Goal: Information Seeking & Learning: Learn about a topic

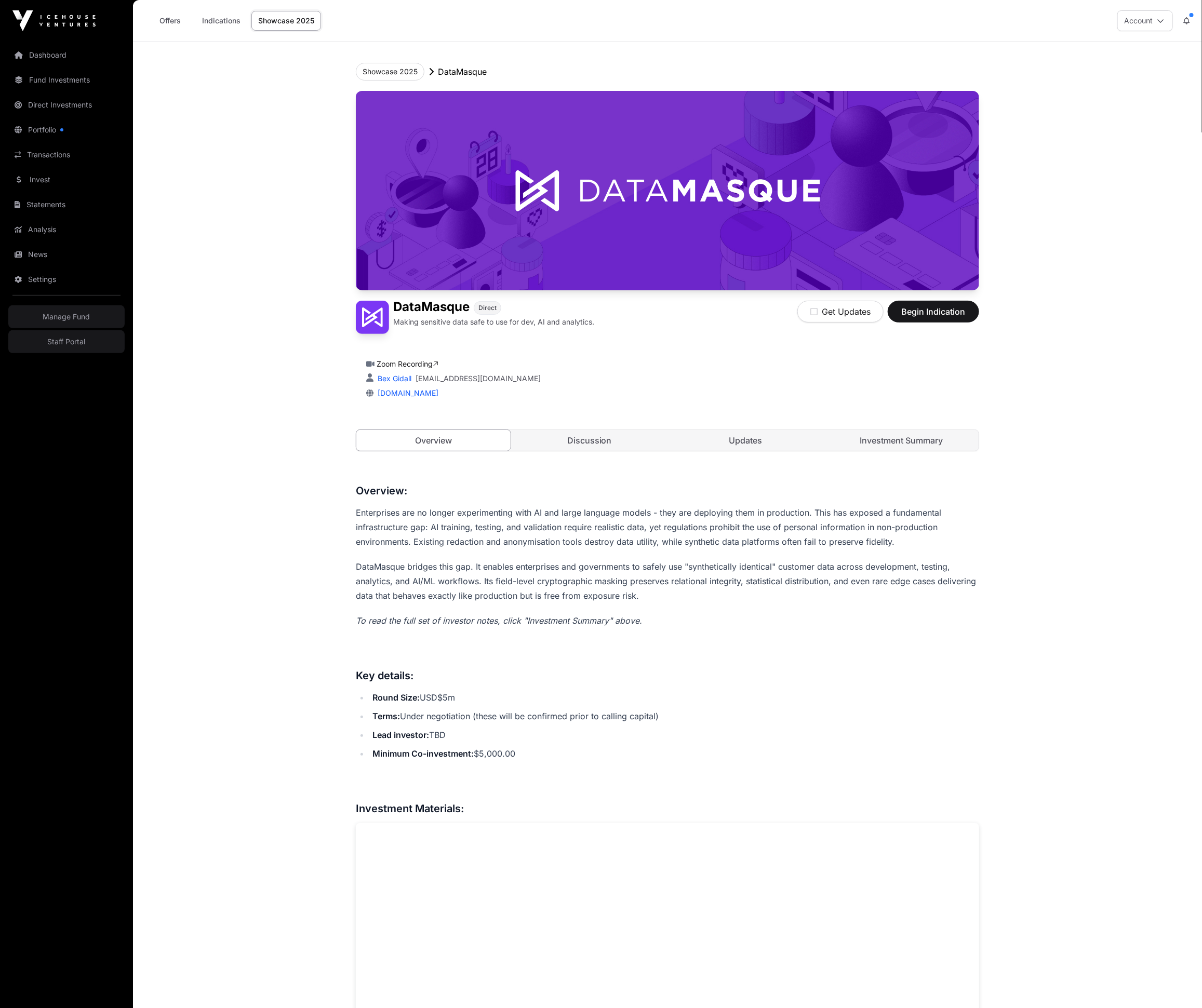
click at [582, 444] on link "Discussion" at bounding box center [589, 440] width 154 height 21
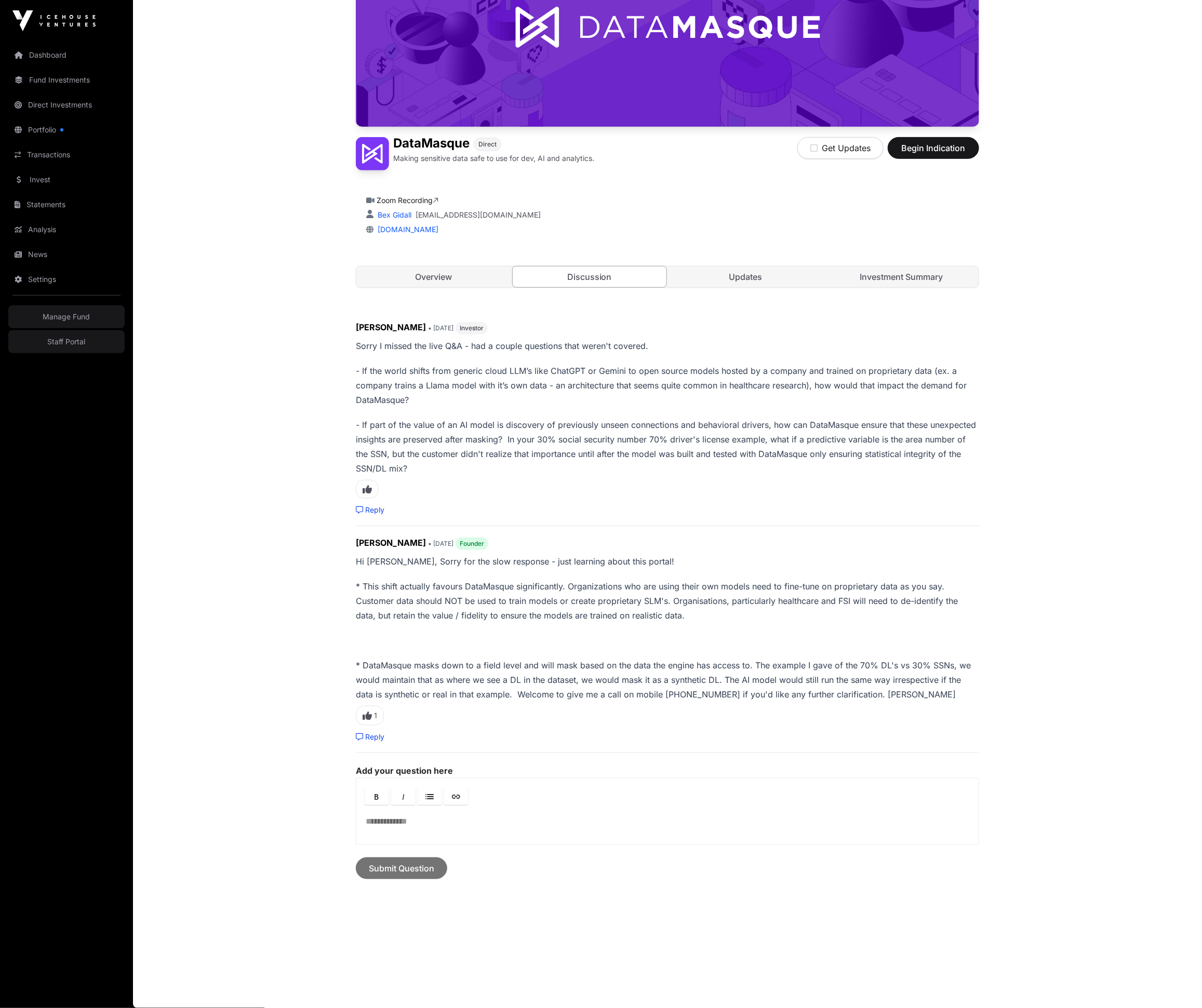
scroll to position [141, 0]
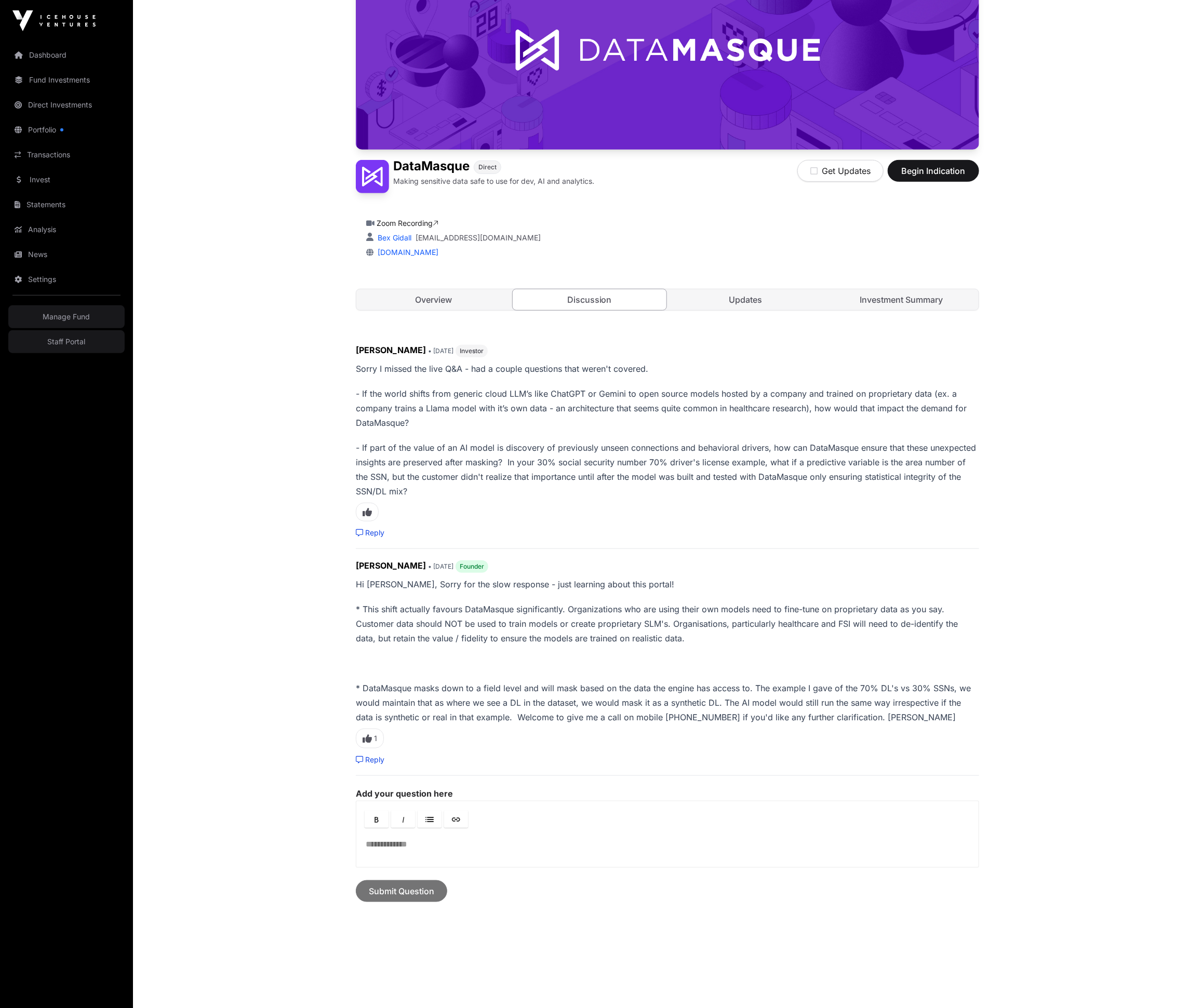
click at [431, 297] on link "Overview" at bounding box center [433, 299] width 154 height 21
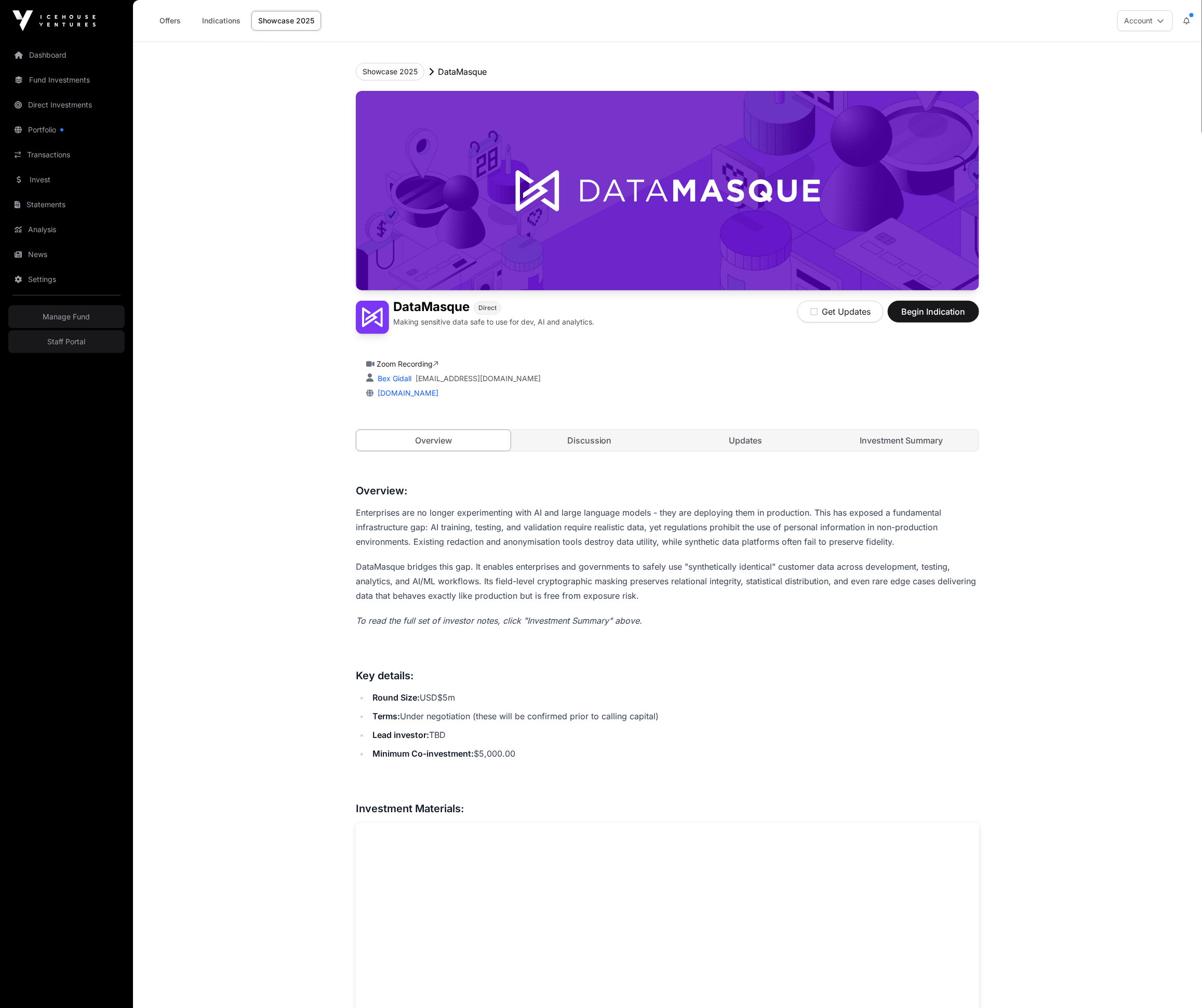
click at [906, 435] on link "Investment Summary" at bounding box center [902, 440] width 154 height 21
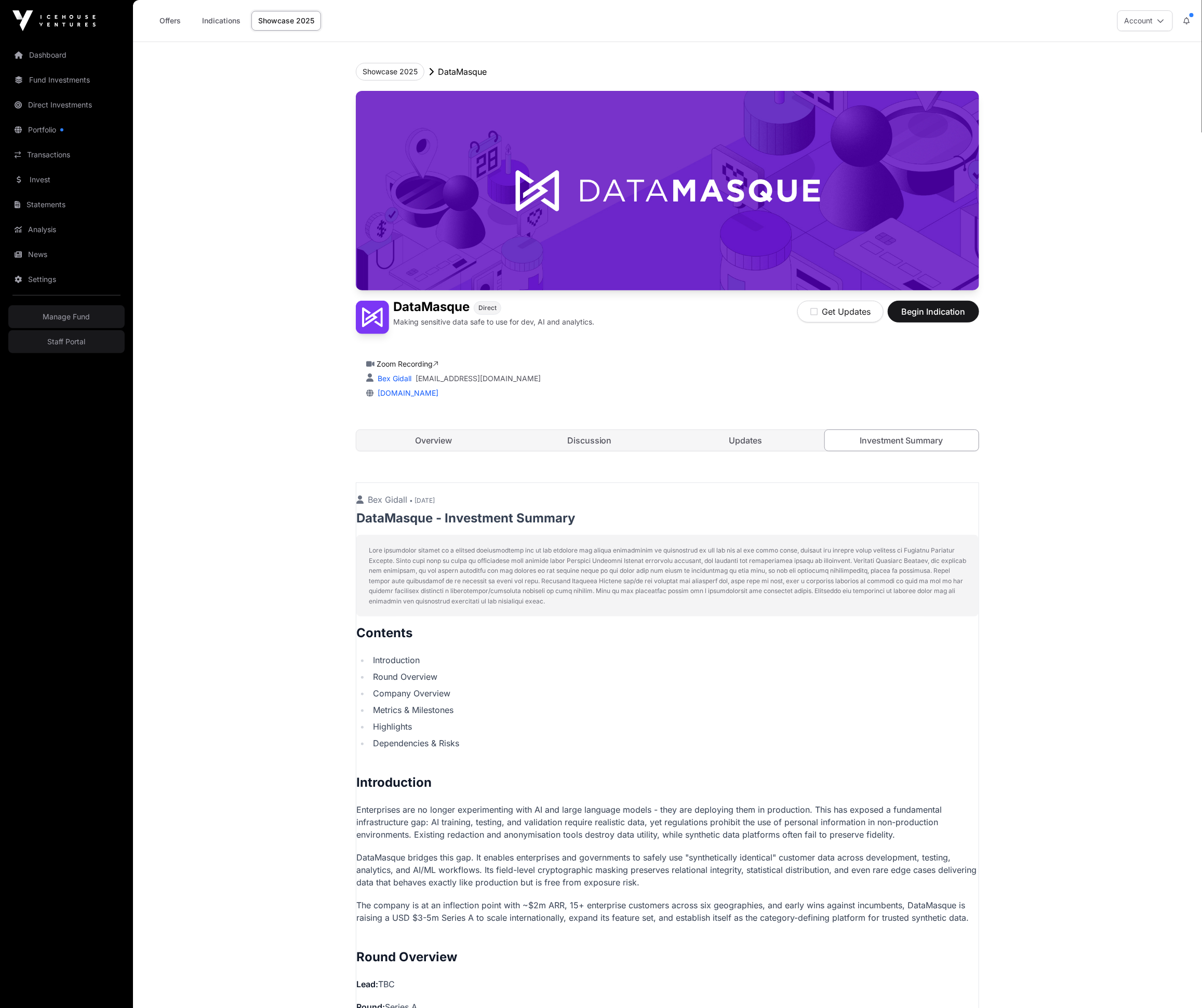
click at [454, 446] on link "Overview" at bounding box center [433, 440] width 154 height 21
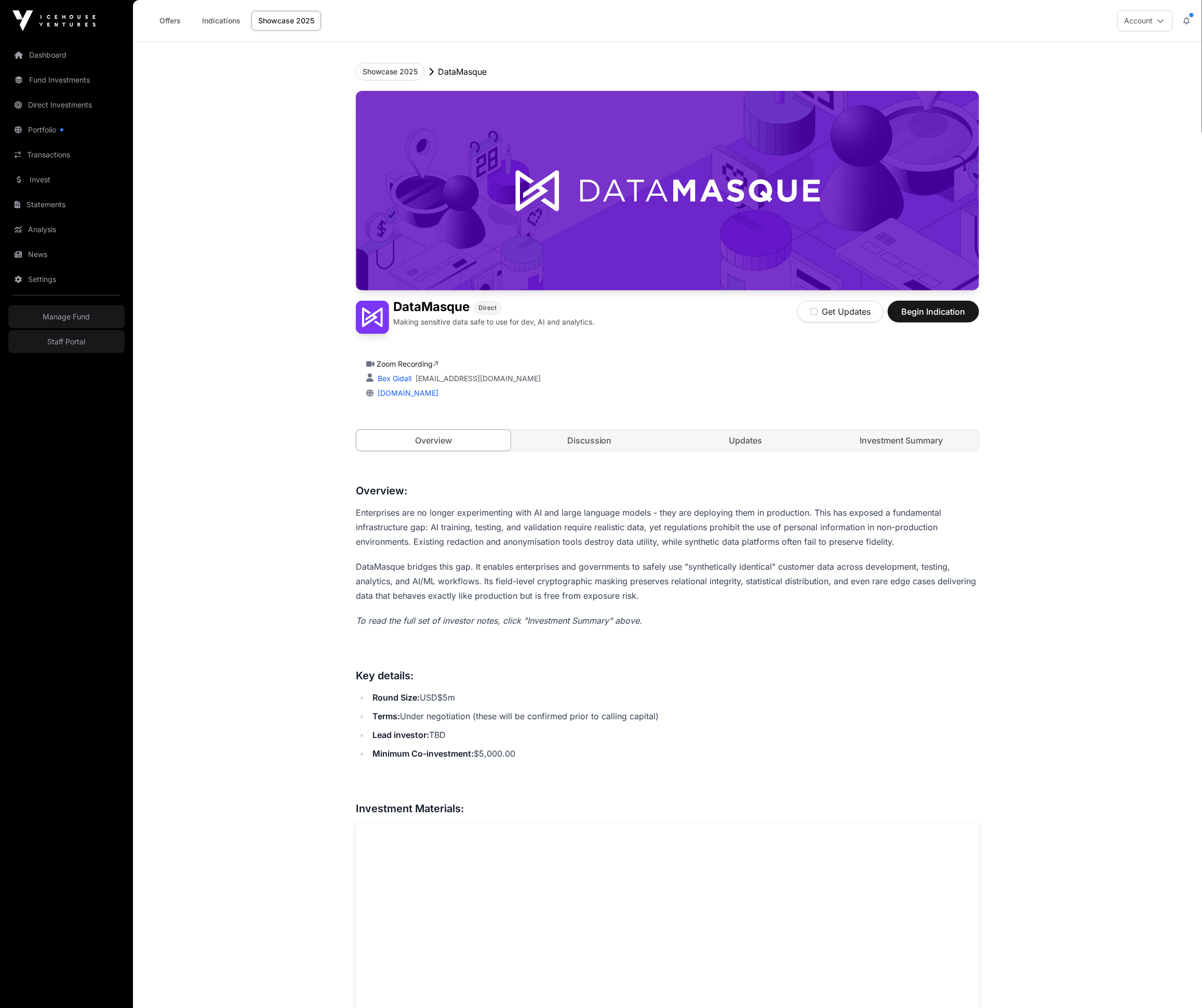
click at [612, 442] on link "Discussion" at bounding box center [589, 440] width 154 height 21
